Goal: Transaction & Acquisition: Purchase product/service

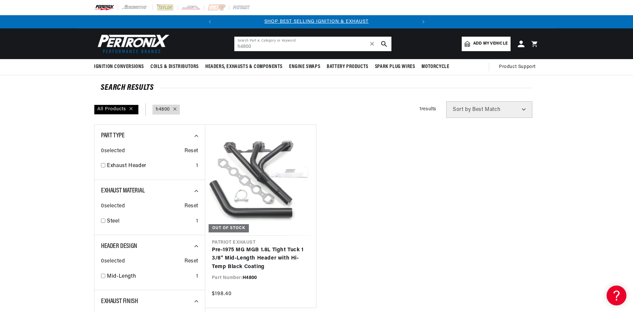
drag, startPoint x: 255, startPoint y: 47, endPoint x: 200, endPoint y: 36, distance: 55.8
click at [200, 36] on header "BETTER SEARCH RESULTS Add your vehicle's year, make, and model to find parts be…" at bounding box center [317, 43] width 478 height 31
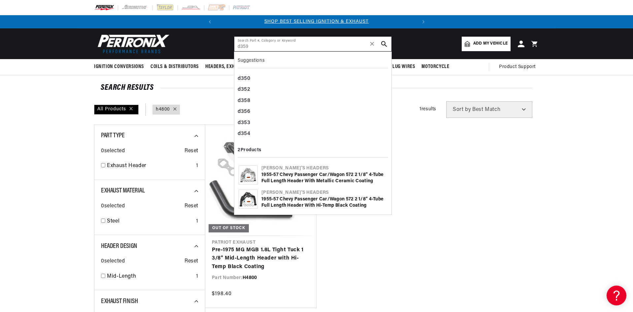
type input "d359"
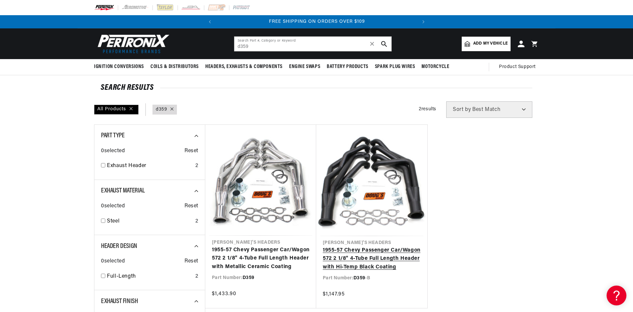
click at [367, 246] on link "1955-57 Chevy Passenger Car/Wagon 572 2 1/8" 4-Tube Full Length Header with Hi-…" at bounding box center [372, 258] width 98 height 25
